Goal: Find specific page/section: Find specific page/section

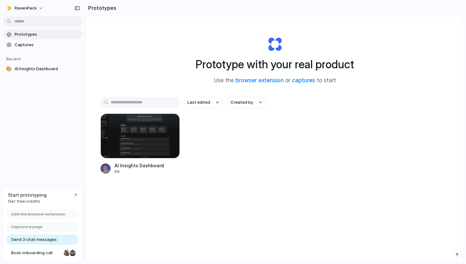
click at [32, 200] on span "Get free credits" at bounding box center [27, 202] width 39 height 6
click at [150, 136] on div at bounding box center [139, 136] width 79 height 45
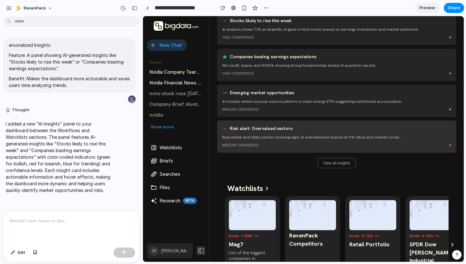
scroll to position [156, 0]
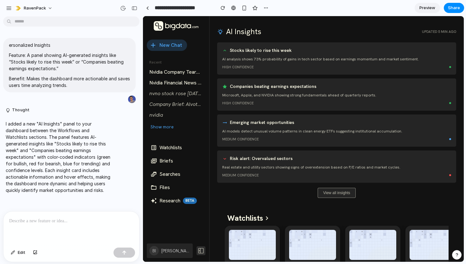
click at [334, 195] on button "View all insights" at bounding box center [336, 193] width 38 height 10
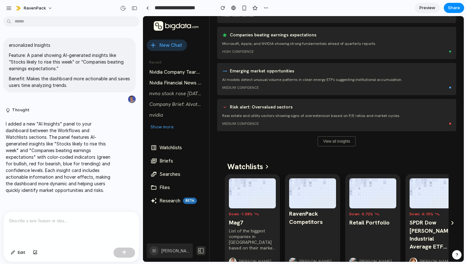
scroll to position [0, 0]
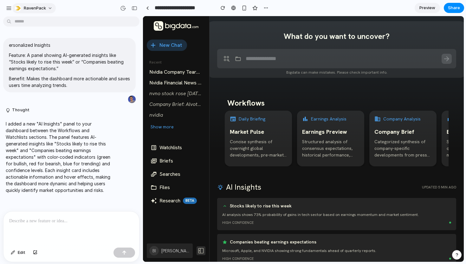
click at [48, 11] on button "RavenPack" at bounding box center [33, 8] width 43 height 10
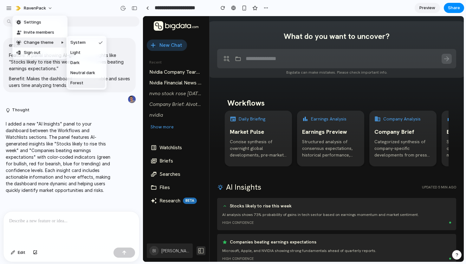
click at [77, 213] on div "Settings Invite members Change theme Sign out" at bounding box center [233, 132] width 466 height 264
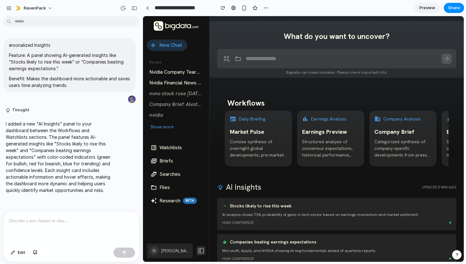
click at [85, 182] on p "I added a new "AI Insights" panel to your dashboard between the Workflows and W…" at bounding box center [59, 157] width 106 height 73
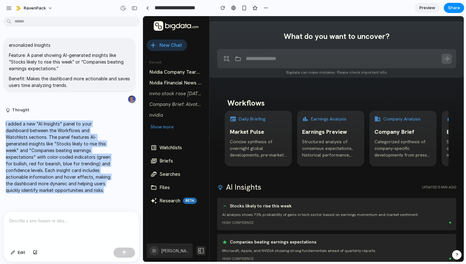
click at [85, 182] on p "I added a new "AI Insights" panel to your dashboard between the Workflows and W…" at bounding box center [59, 157] width 106 height 73
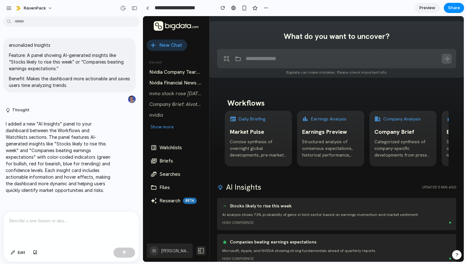
drag, startPoint x: 80, startPoint y: 157, endPoint x: 84, endPoint y: 154, distance: 4.9
click at [80, 157] on p "I added a new "AI Insights" panel to your dashboard between the Workflows and W…" at bounding box center [59, 157] width 106 height 73
